Goal: Navigation & Orientation: Find specific page/section

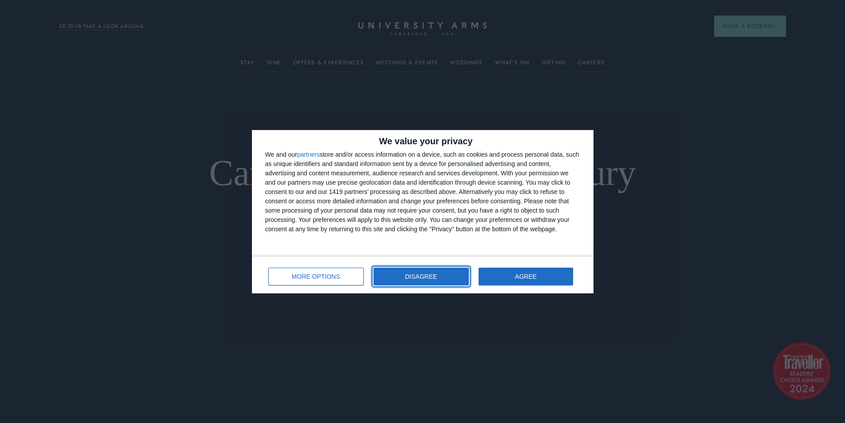
click at [392, 283] on button "DISAGREE" at bounding box center [421, 277] width 95 height 18
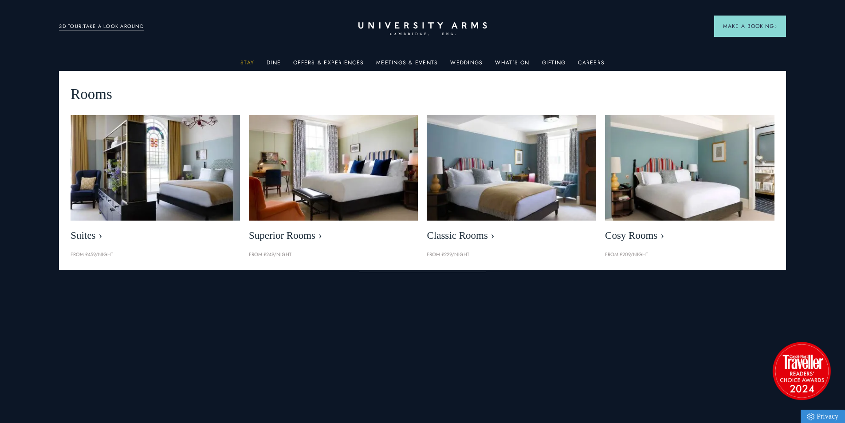
click at [253, 63] on link "Stay" at bounding box center [247, 65] width 14 height 12
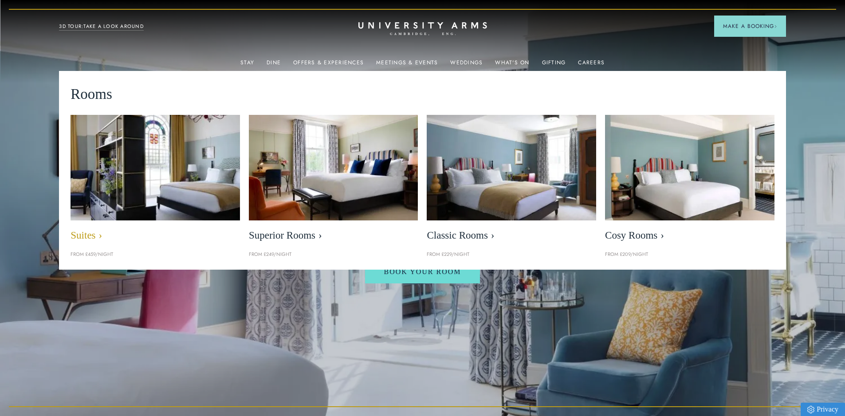
click at [193, 202] on img at bounding box center [155, 168] width 195 height 122
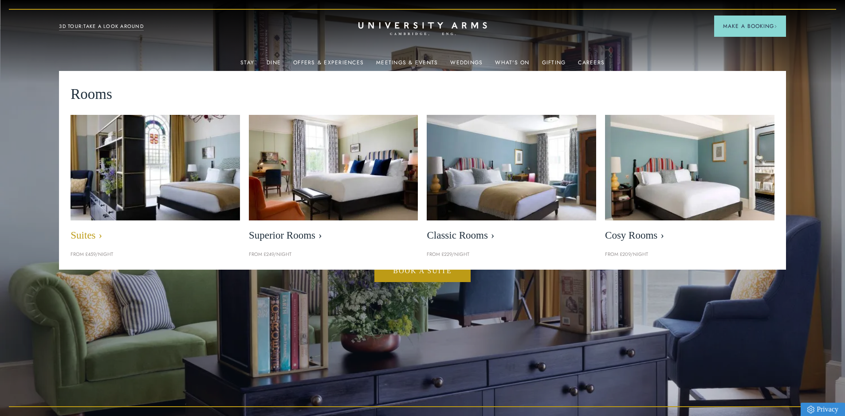
click at [197, 202] on img at bounding box center [155, 168] width 195 height 122
click at [96, 236] on span "Suites" at bounding box center [155, 235] width 169 height 12
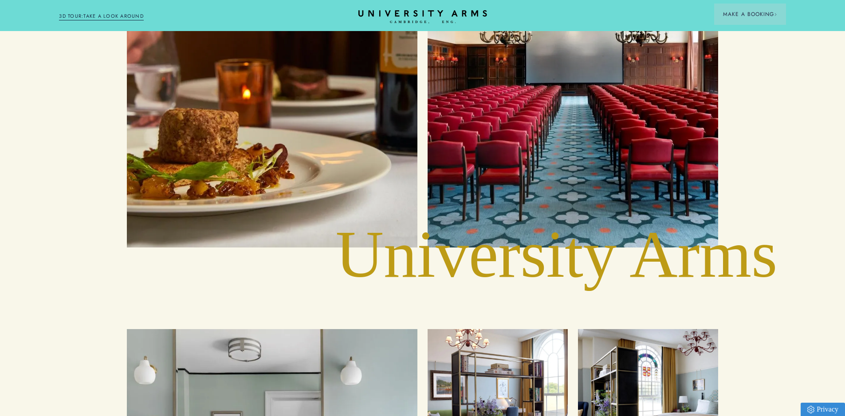
scroll to position [2917, 0]
